Goal: Task Accomplishment & Management: Manage account settings

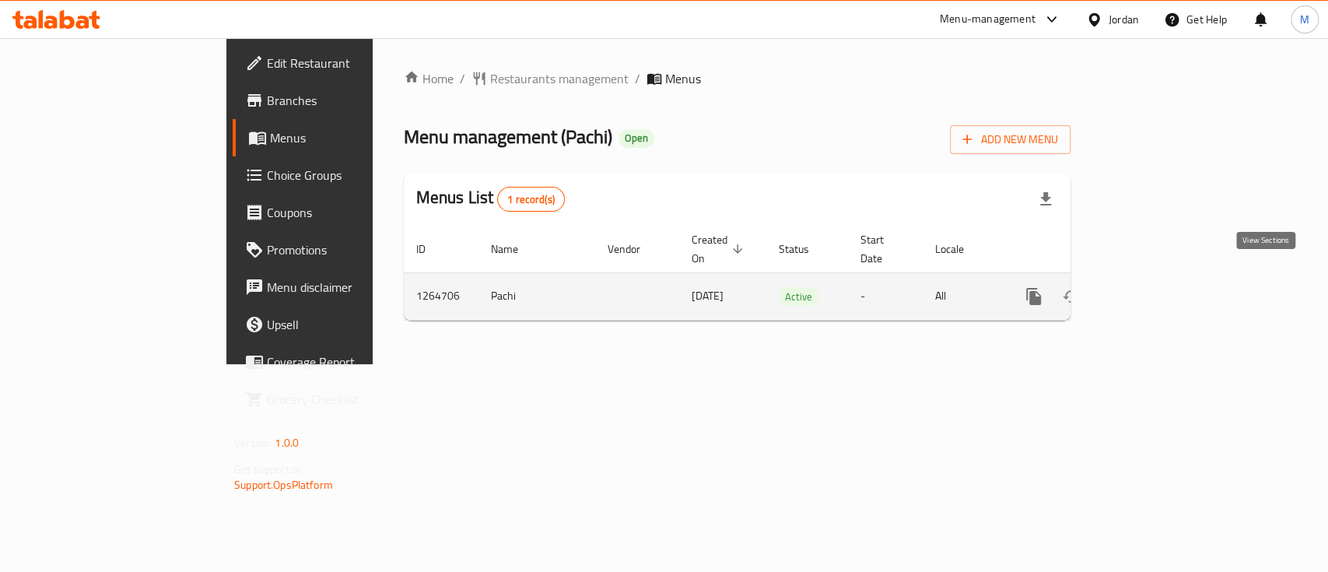
click at [1153, 289] on icon "enhanced table" at bounding box center [1146, 296] width 14 height 14
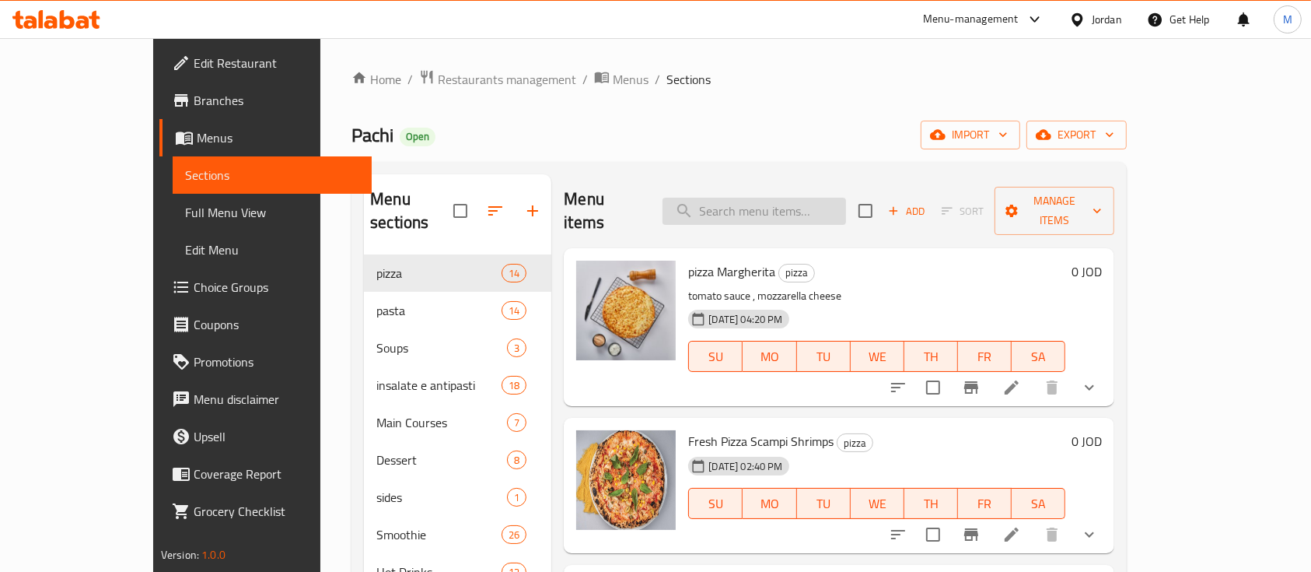
click at [811, 198] on input "search" at bounding box center [755, 211] width 184 height 27
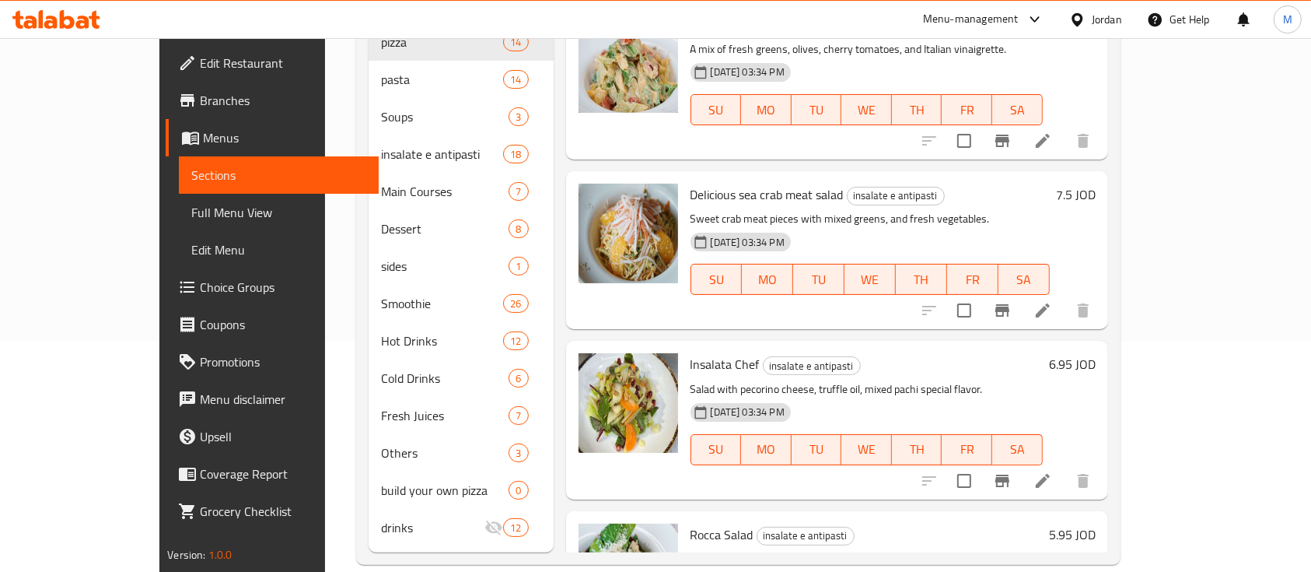
scroll to position [207, 0]
type input "salad"
click at [1065, 465] on li at bounding box center [1043, 479] width 44 height 28
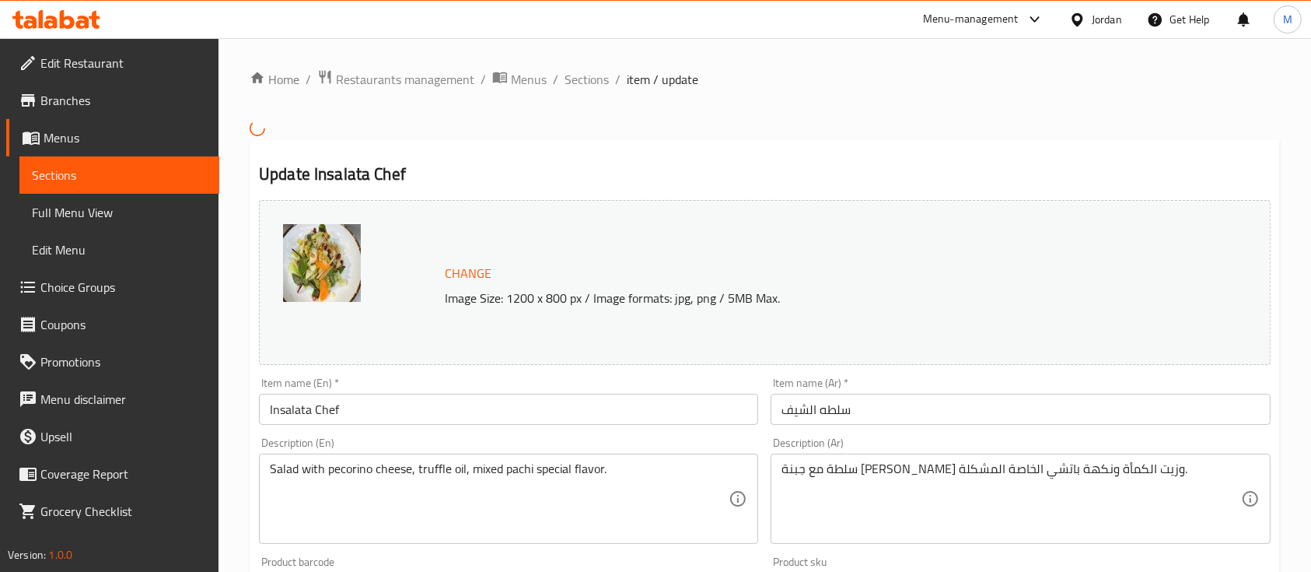
scroll to position [518, 0]
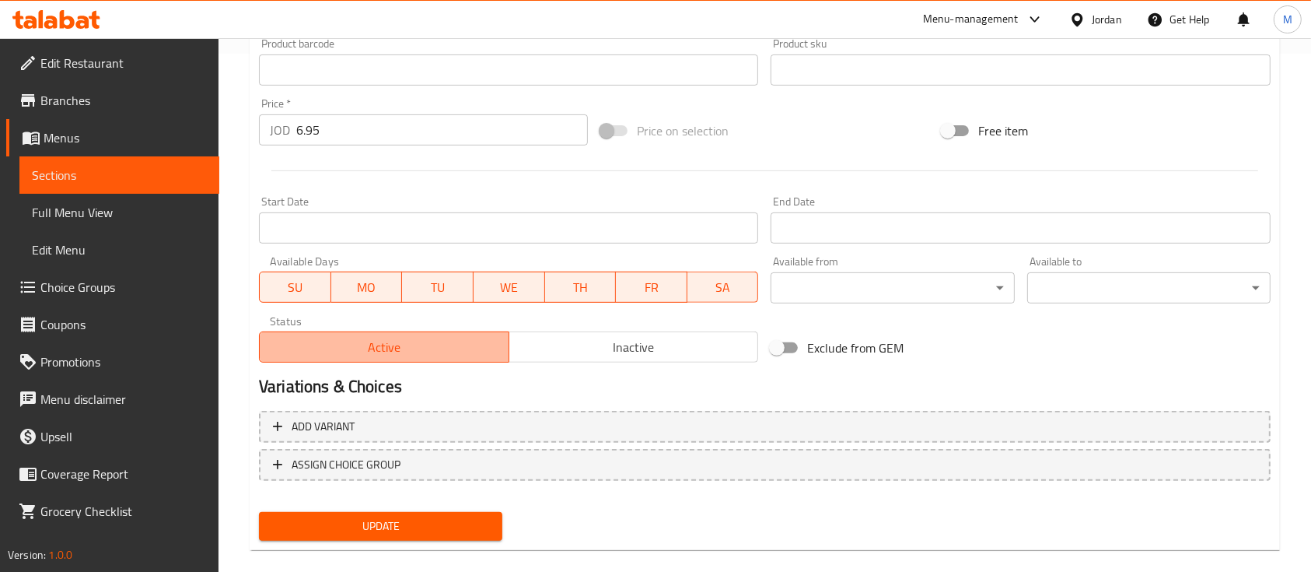
click at [370, 341] on span "Active" at bounding box center [384, 347] width 237 height 23
click at [417, 516] on span "Update" at bounding box center [380, 525] width 219 height 19
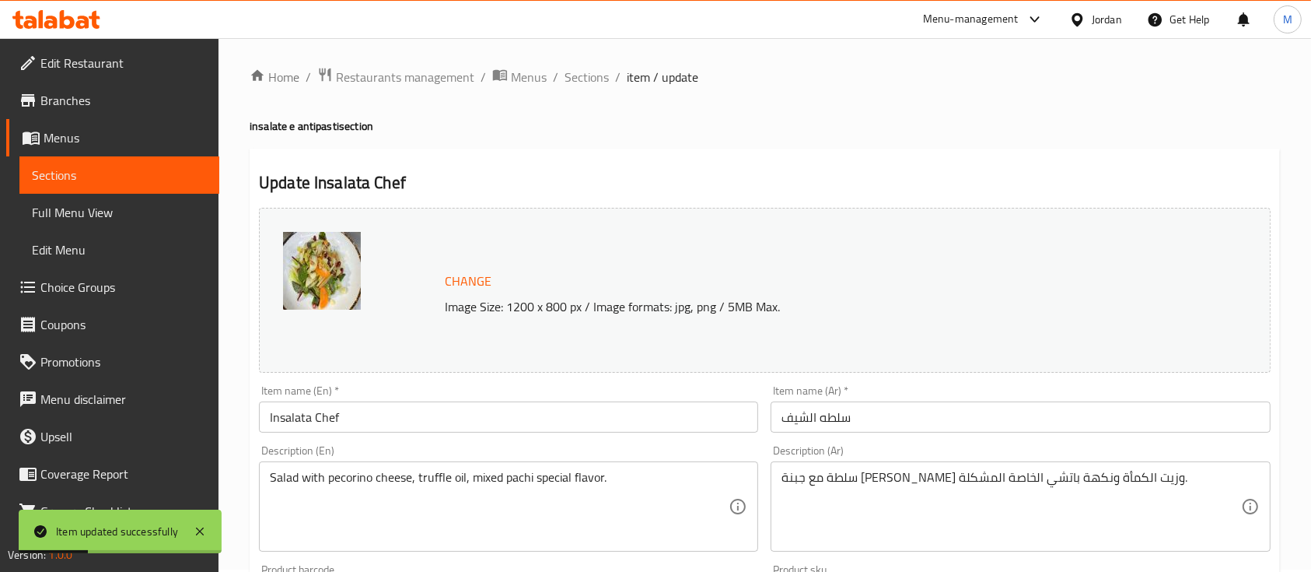
scroll to position [0, 0]
click at [390, 74] on span "Restaurants management" at bounding box center [405, 79] width 138 height 19
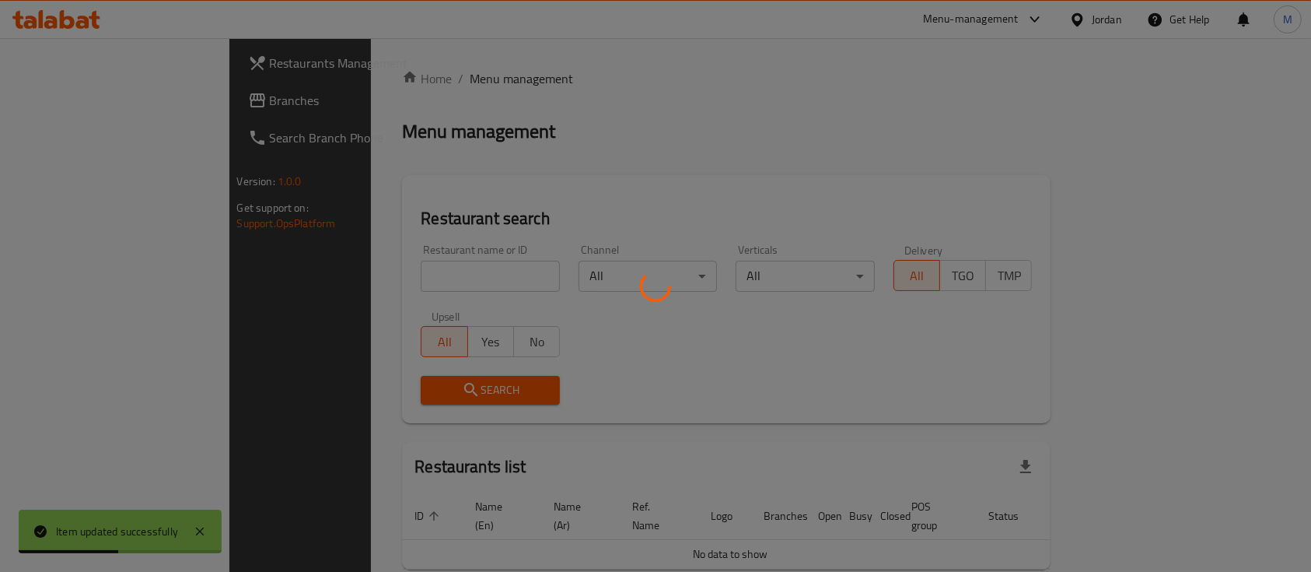
click at [427, 278] on div at bounding box center [655, 286] width 1311 height 572
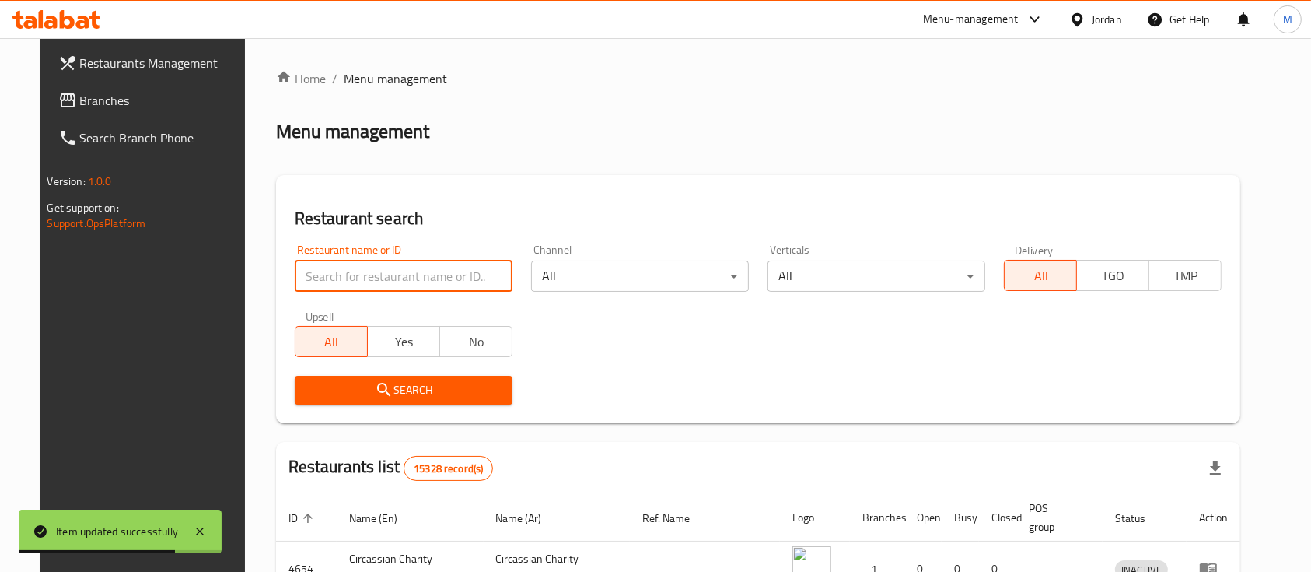
click at [360, 263] on input "search" at bounding box center [404, 276] width 218 height 31
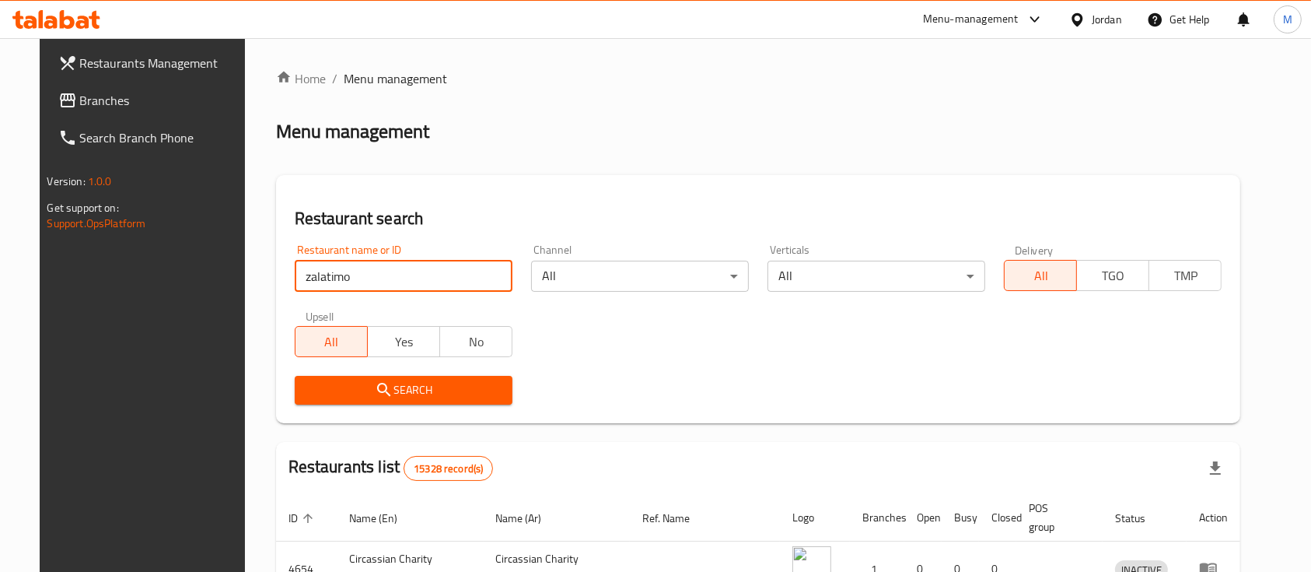
type input "zalatimo"
click at [375, 383] on icon "submit" at bounding box center [384, 389] width 19 height 19
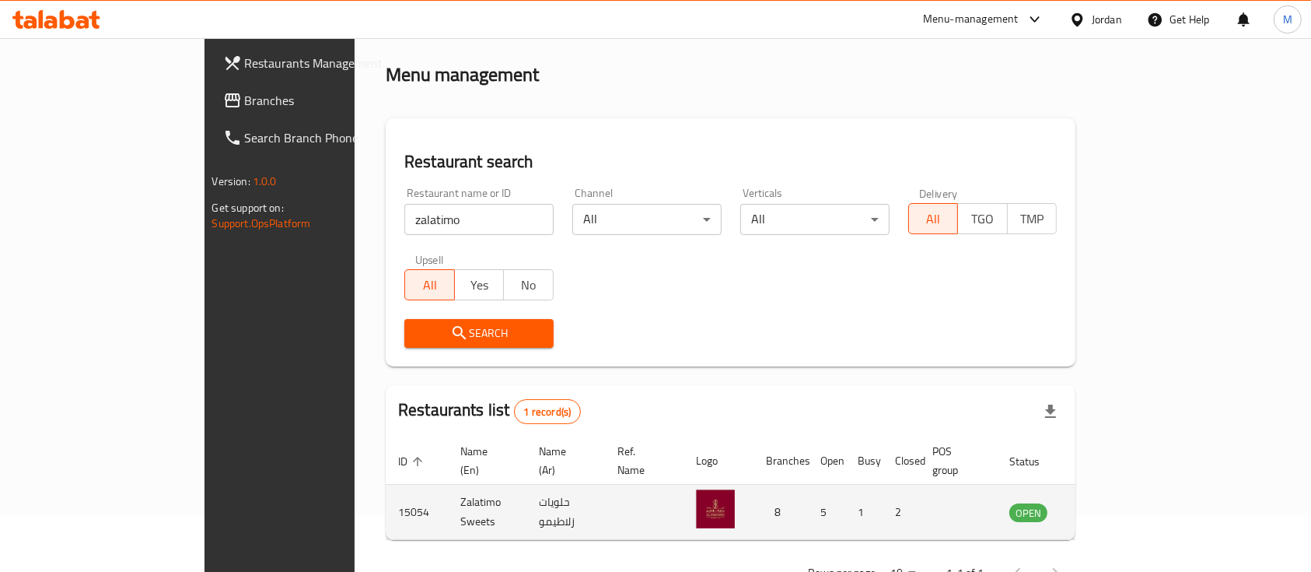
scroll to position [91, 0]
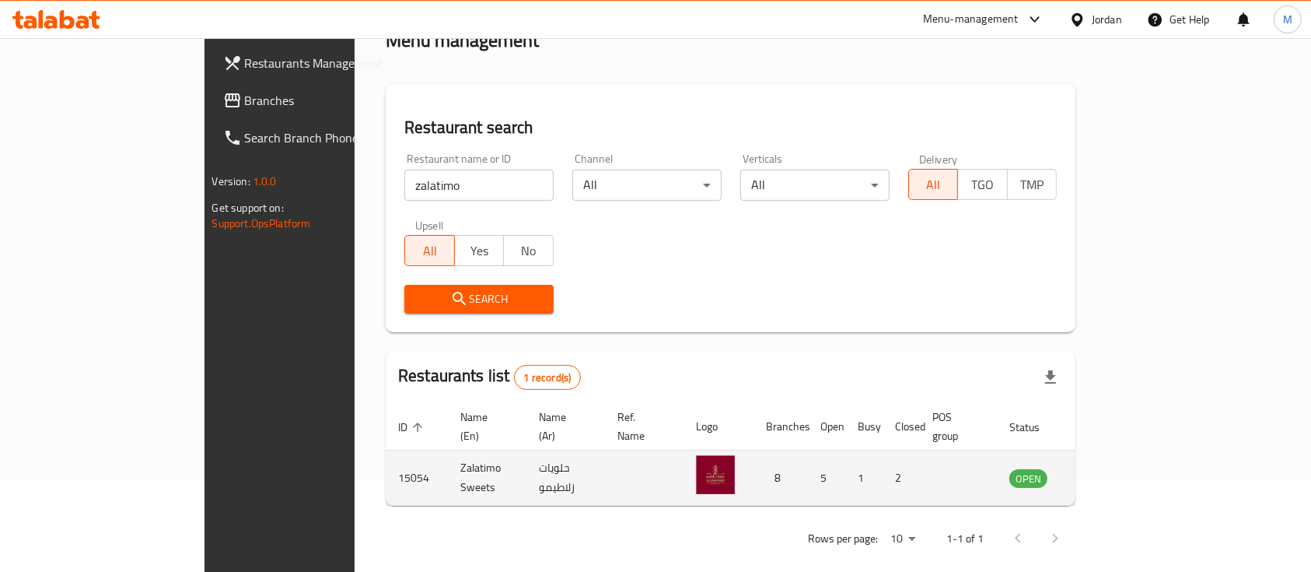
click at [1107, 475] on icon "enhanced table" at bounding box center [1103, 478] width 5 height 6
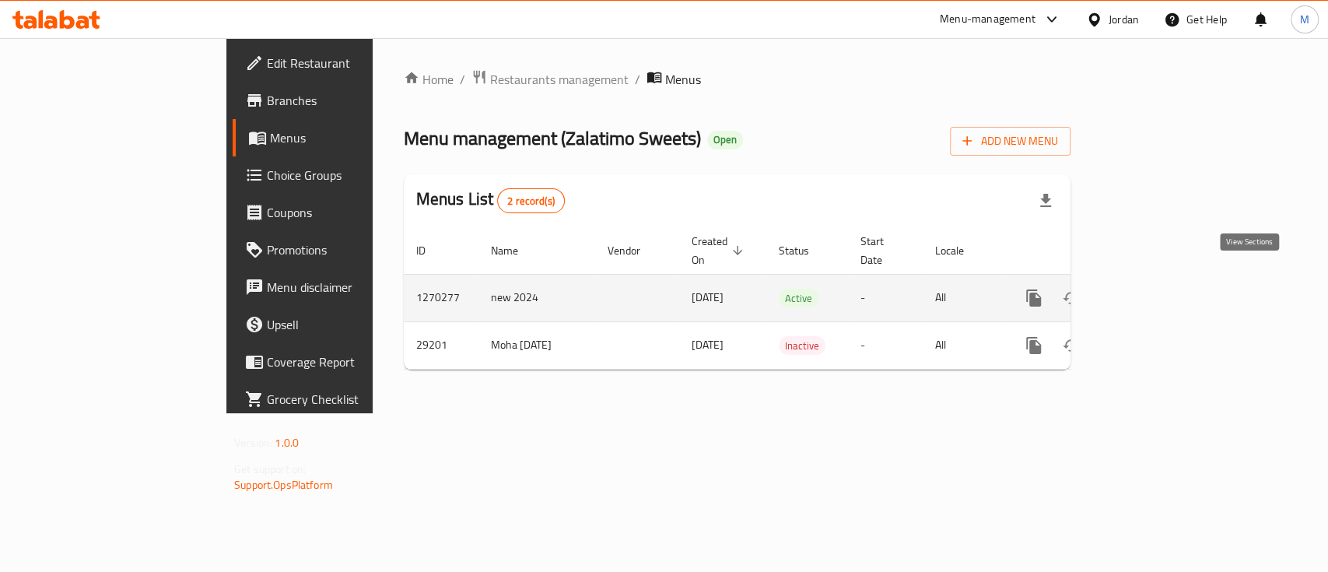
click at [1155, 289] on icon "enhanced table" at bounding box center [1145, 298] width 19 height 19
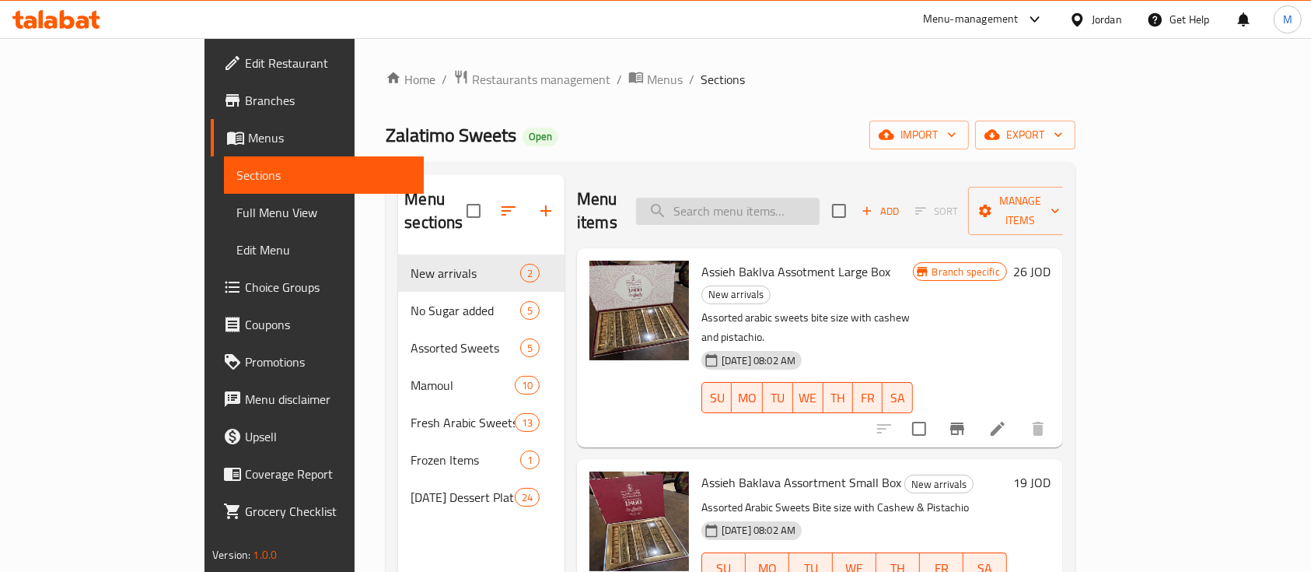
click at [796, 207] on input "search" at bounding box center [728, 211] width 184 height 27
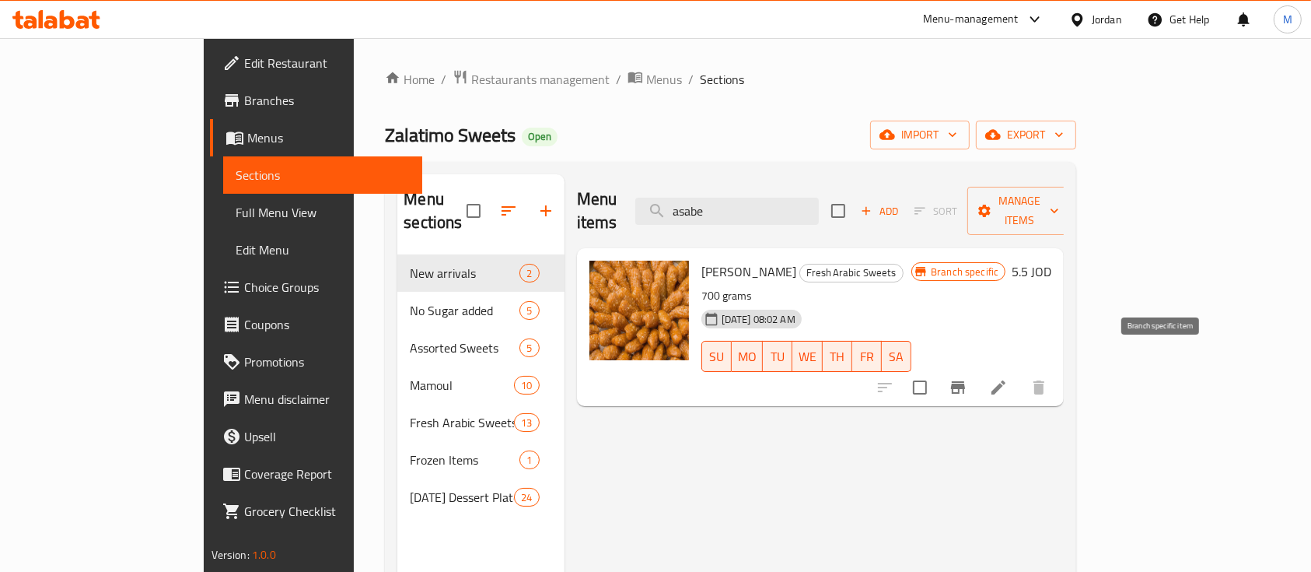
type input "asabe"
click at [965, 381] on icon "Branch-specific-item" at bounding box center [958, 387] width 14 height 12
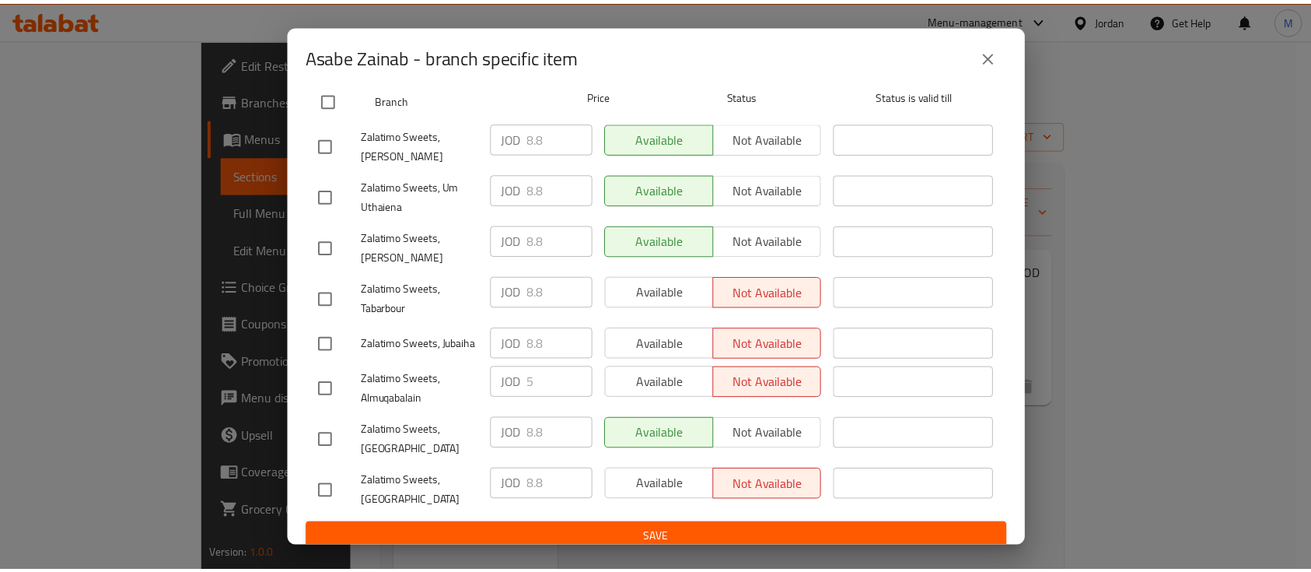
scroll to position [158, 0]
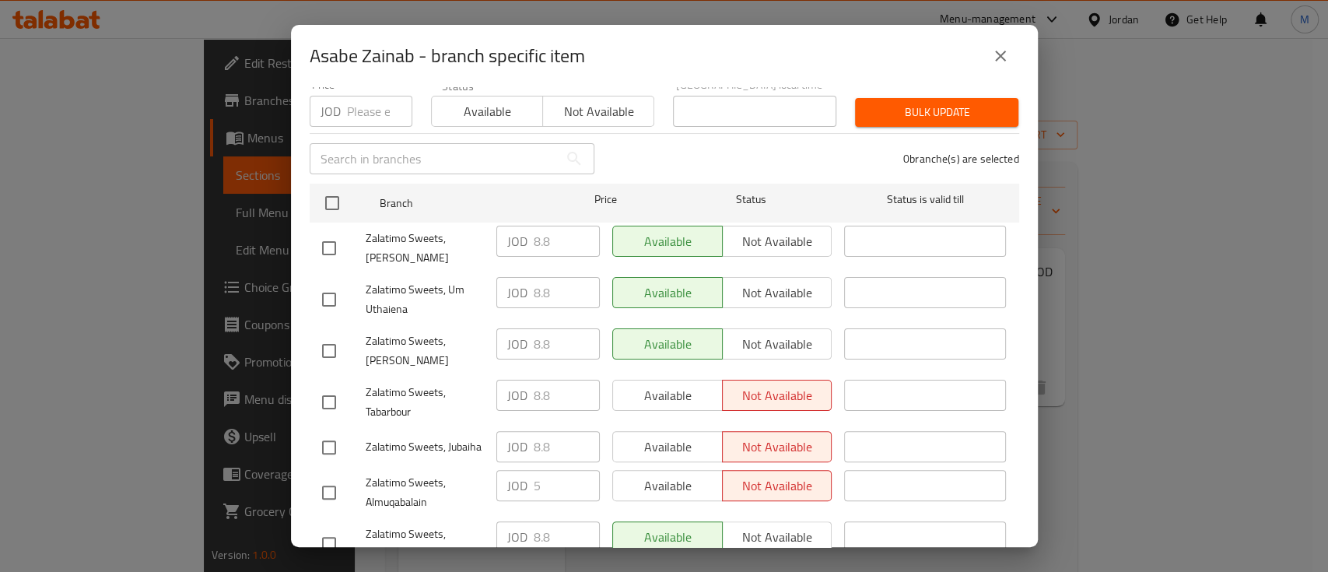
click at [1003, 51] on icon "close" at bounding box center [1000, 56] width 11 height 11
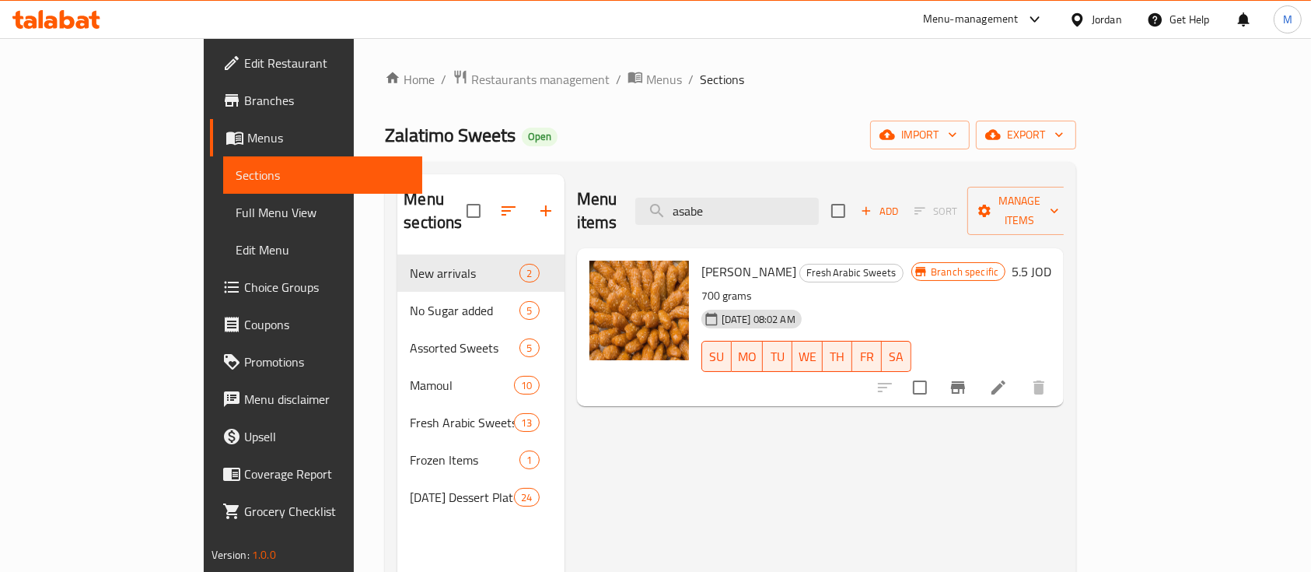
click at [1065, 483] on div "Menu items asabe Add Sort Manage items Asabe Zainab Fresh Arabic Sweets 700 gra…" at bounding box center [815, 460] width 500 height 572
click at [999, 22] on div "Menu-management" at bounding box center [971, 19] width 96 height 19
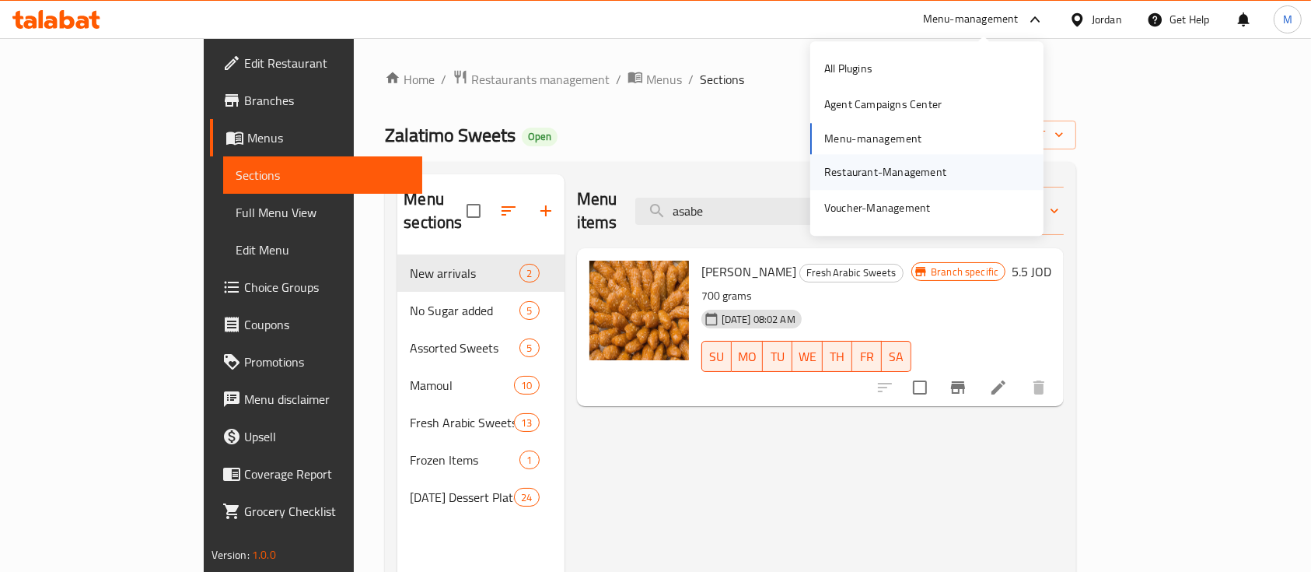
click at [952, 162] on div "Restaurant-Management" at bounding box center [885, 172] width 147 height 36
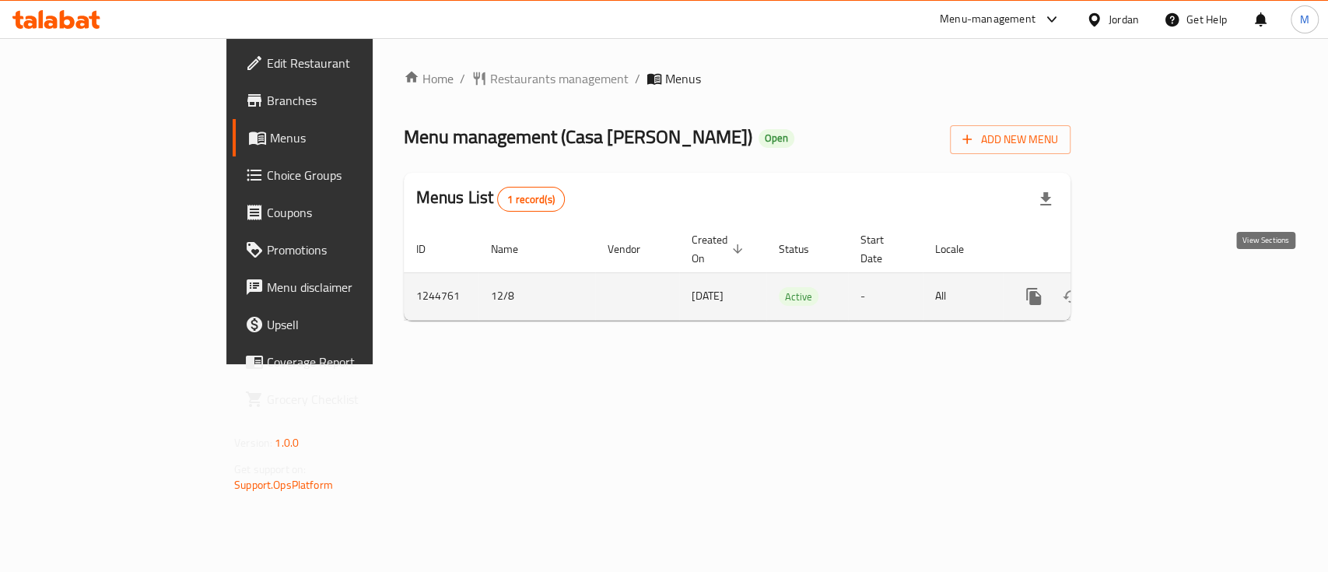
click at [1155, 287] on icon "enhanced table" at bounding box center [1145, 296] width 19 height 19
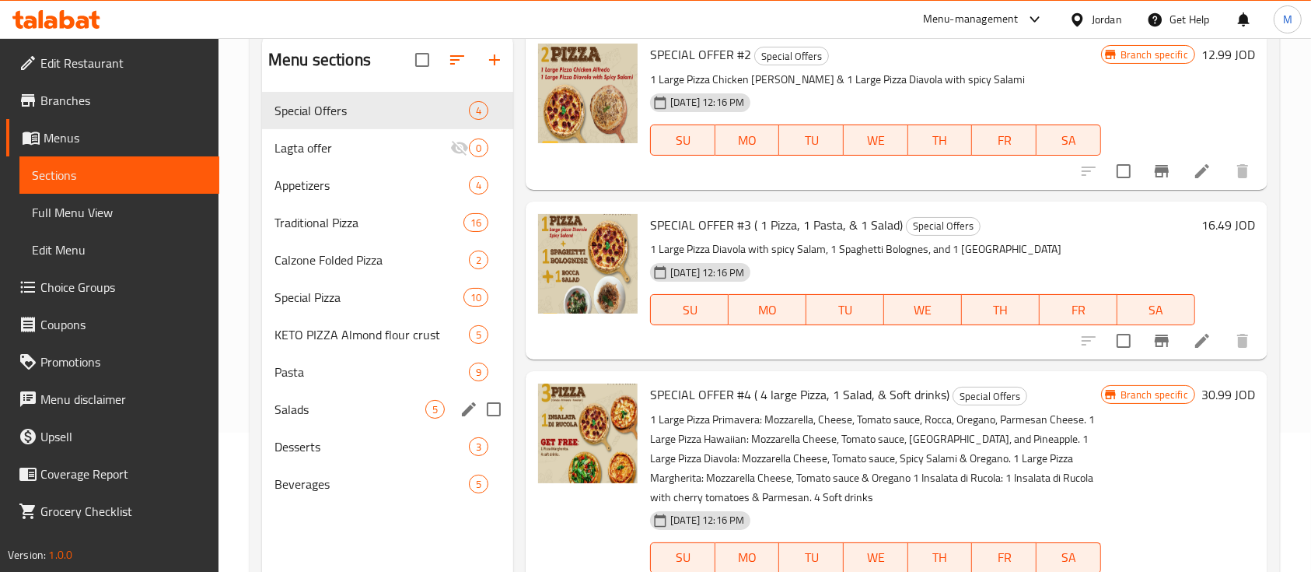
scroll to position [114, 0]
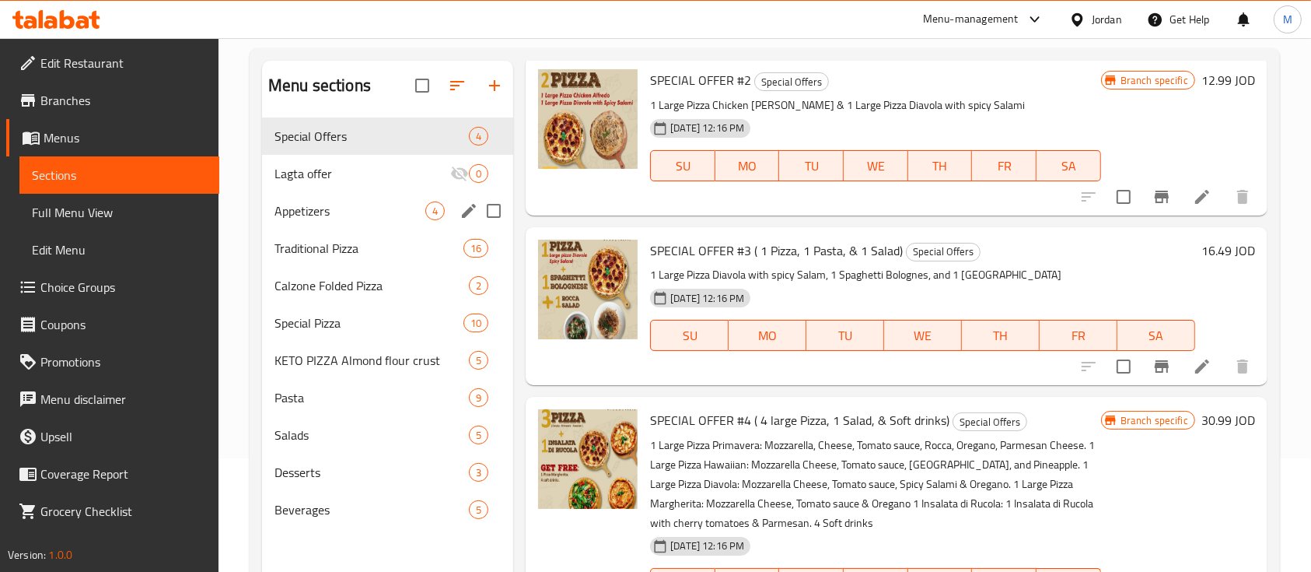
click at [370, 197] on div "Appetizers 4" at bounding box center [387, 210] width 251 height 37
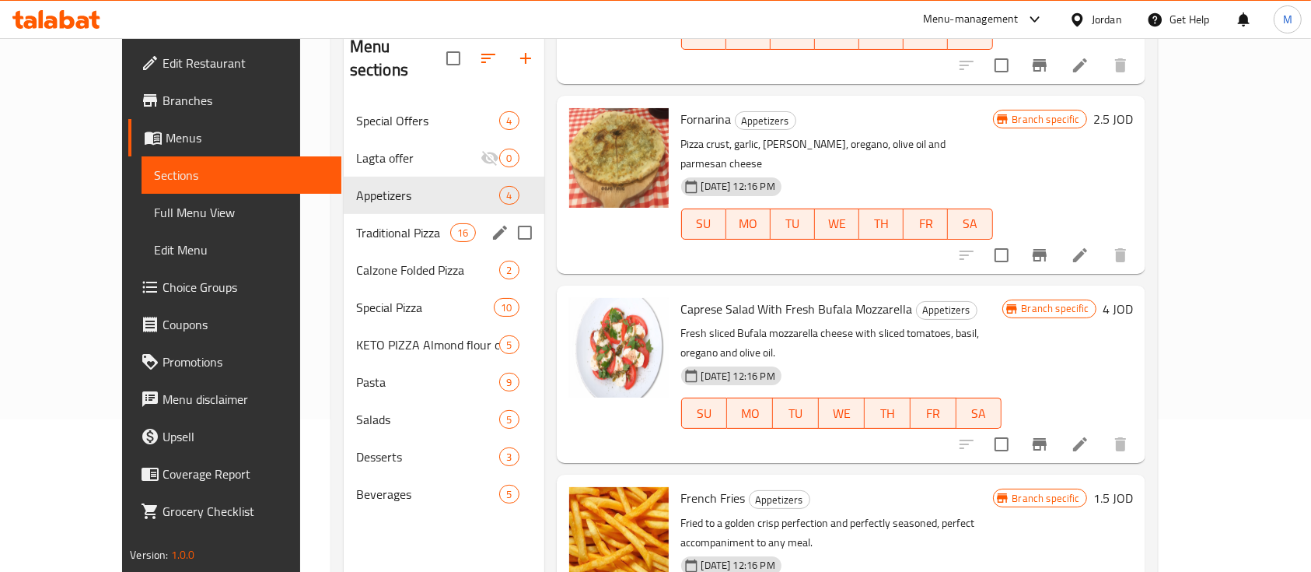
scroll to position [114, 0]
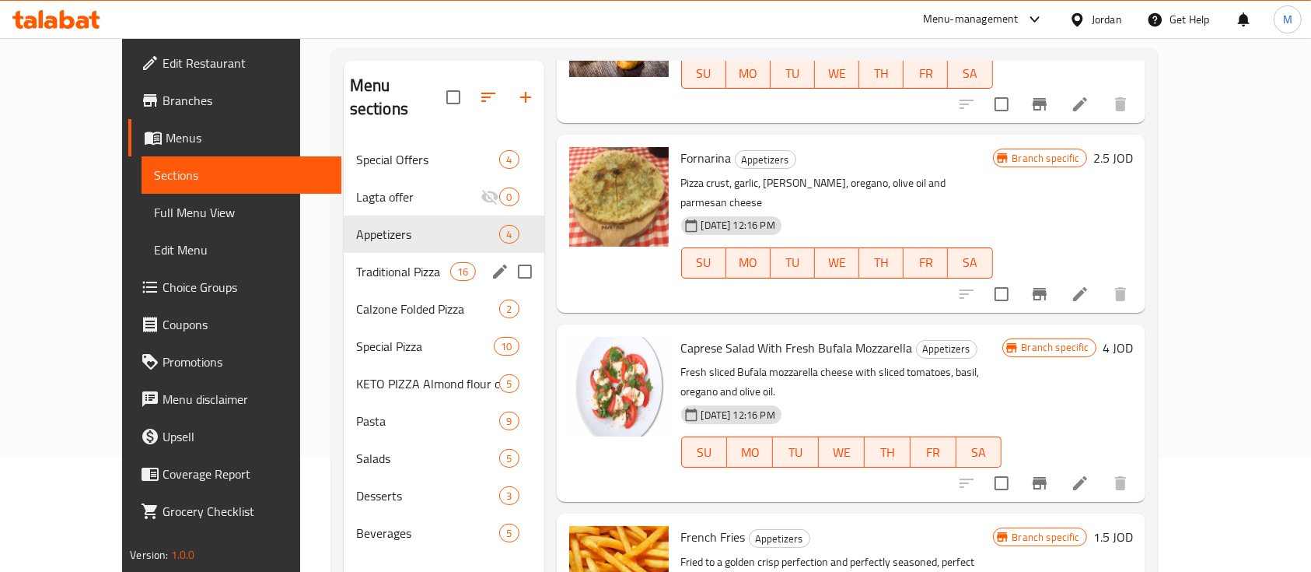
click at [345, 259] on div "Traditional Pizza 16" at bounding box center [444, 271] width 201 height 37
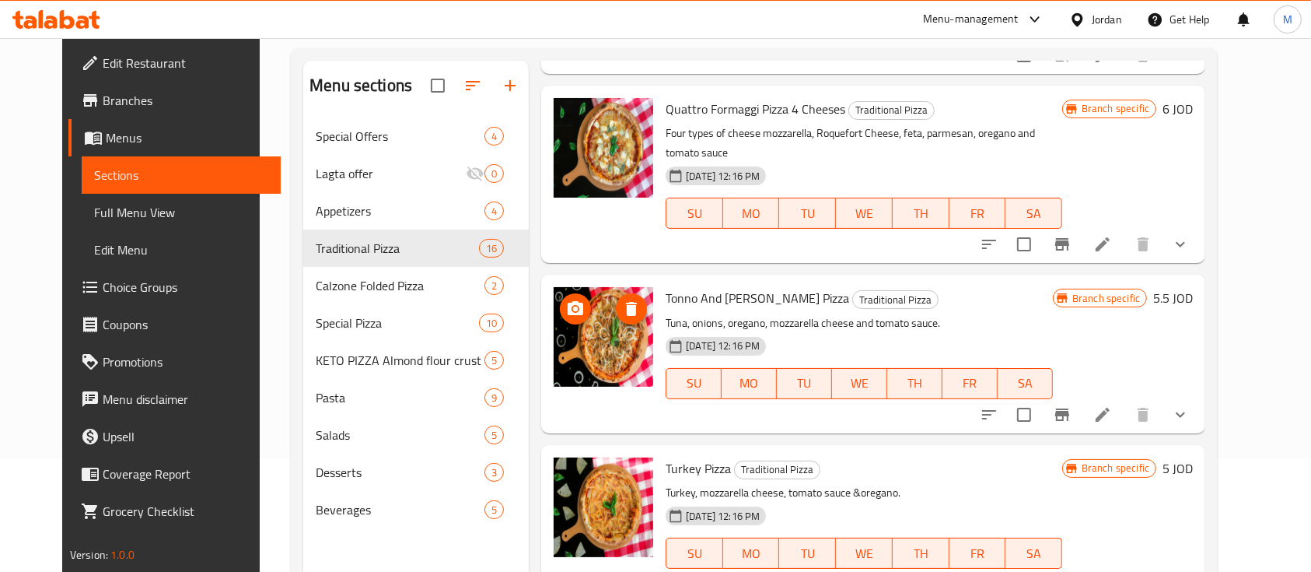
scroll to position [726, 0]
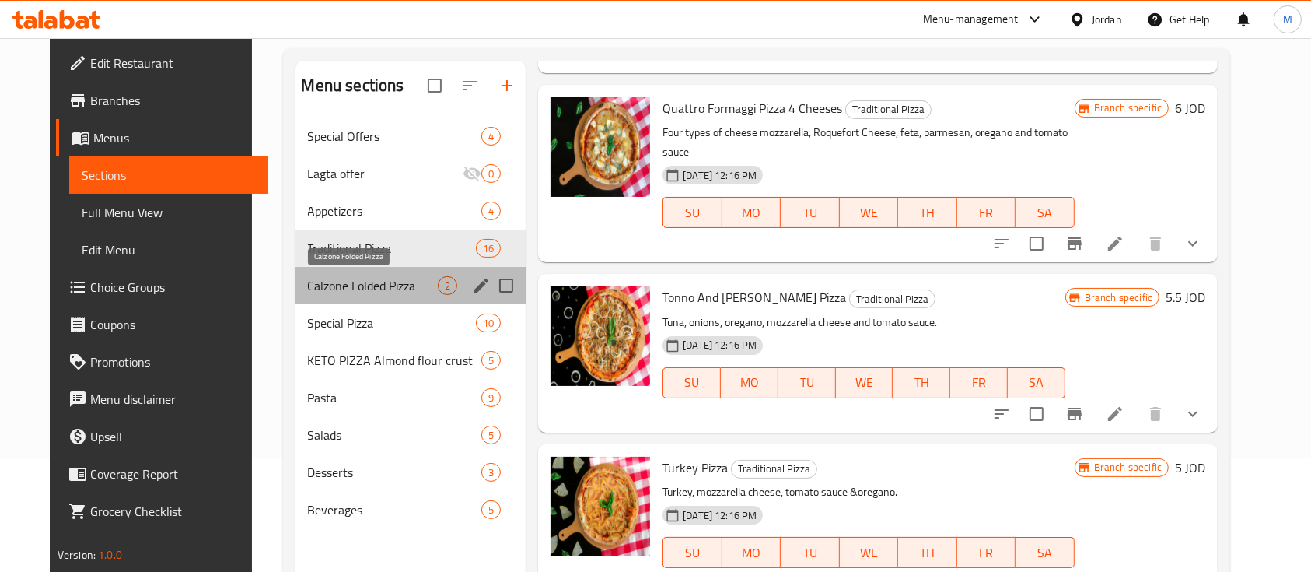
click at [365, 286] on span "Calzone Folded Pizza" at bounding box center [373, 285] width 131 height 19
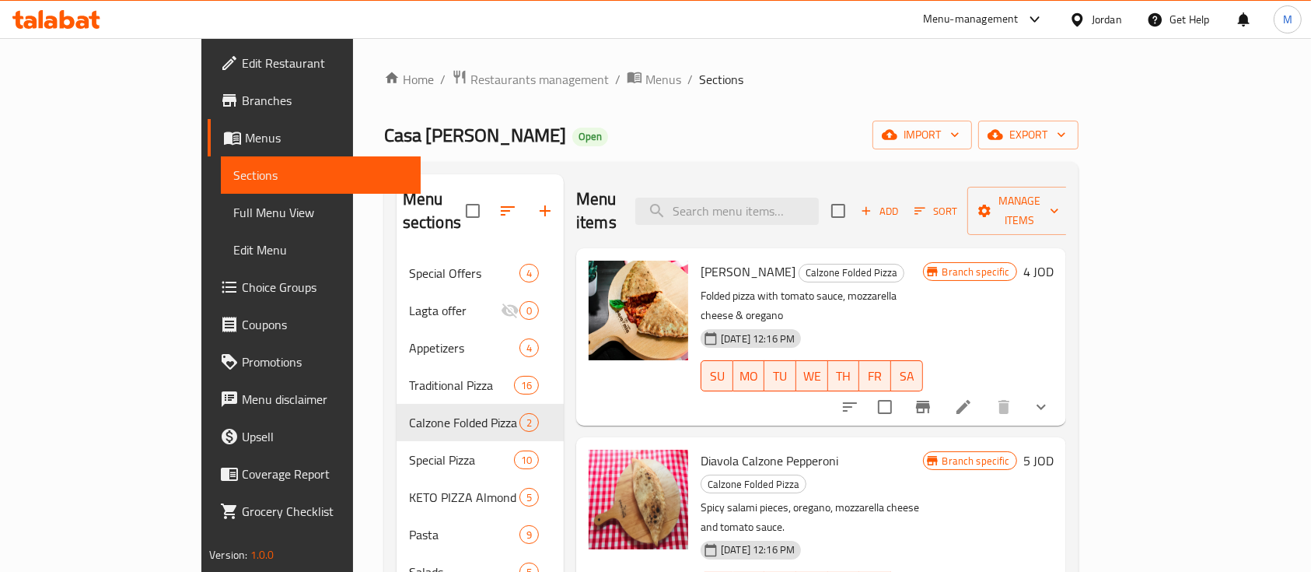
drag, startPoint x: 1015, startPoint y: 13, endPoint x: 991, endPoint y: 38, distance: 34.7
click at [1014, 13] on div "Menu-management" at bounding box center [971, 19] width 96 height 19
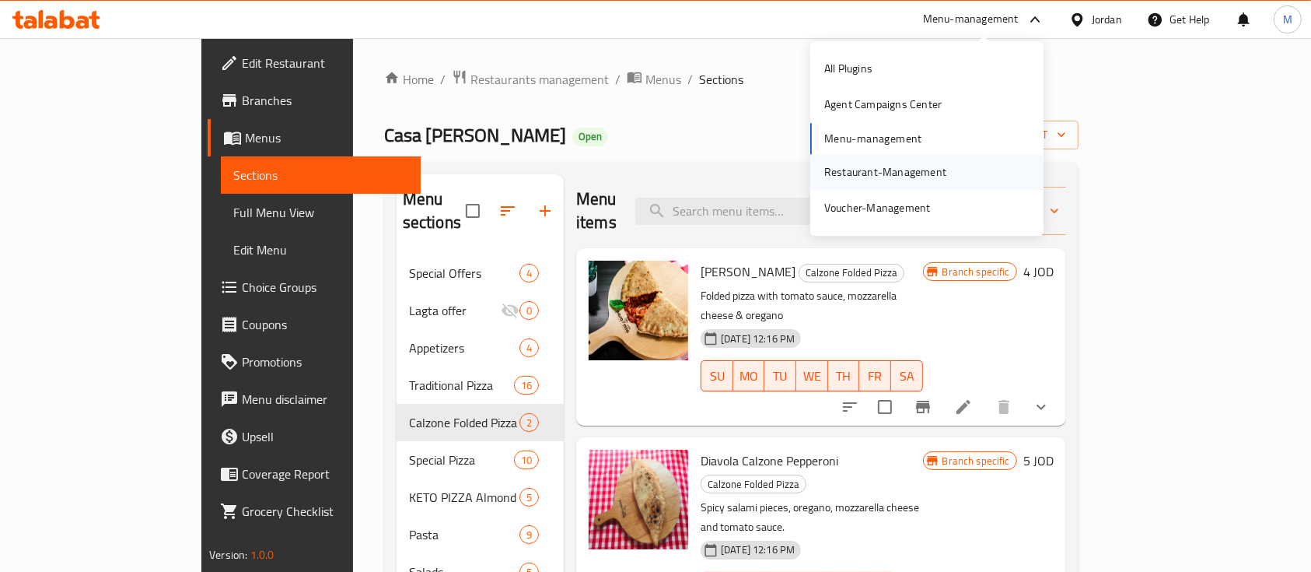
click at [915, 169] on div "Restaurant-Management" at bounding box center [885, 171] width 122 height 17
